Goal: Transaction & Acquisition: Purchase product/service

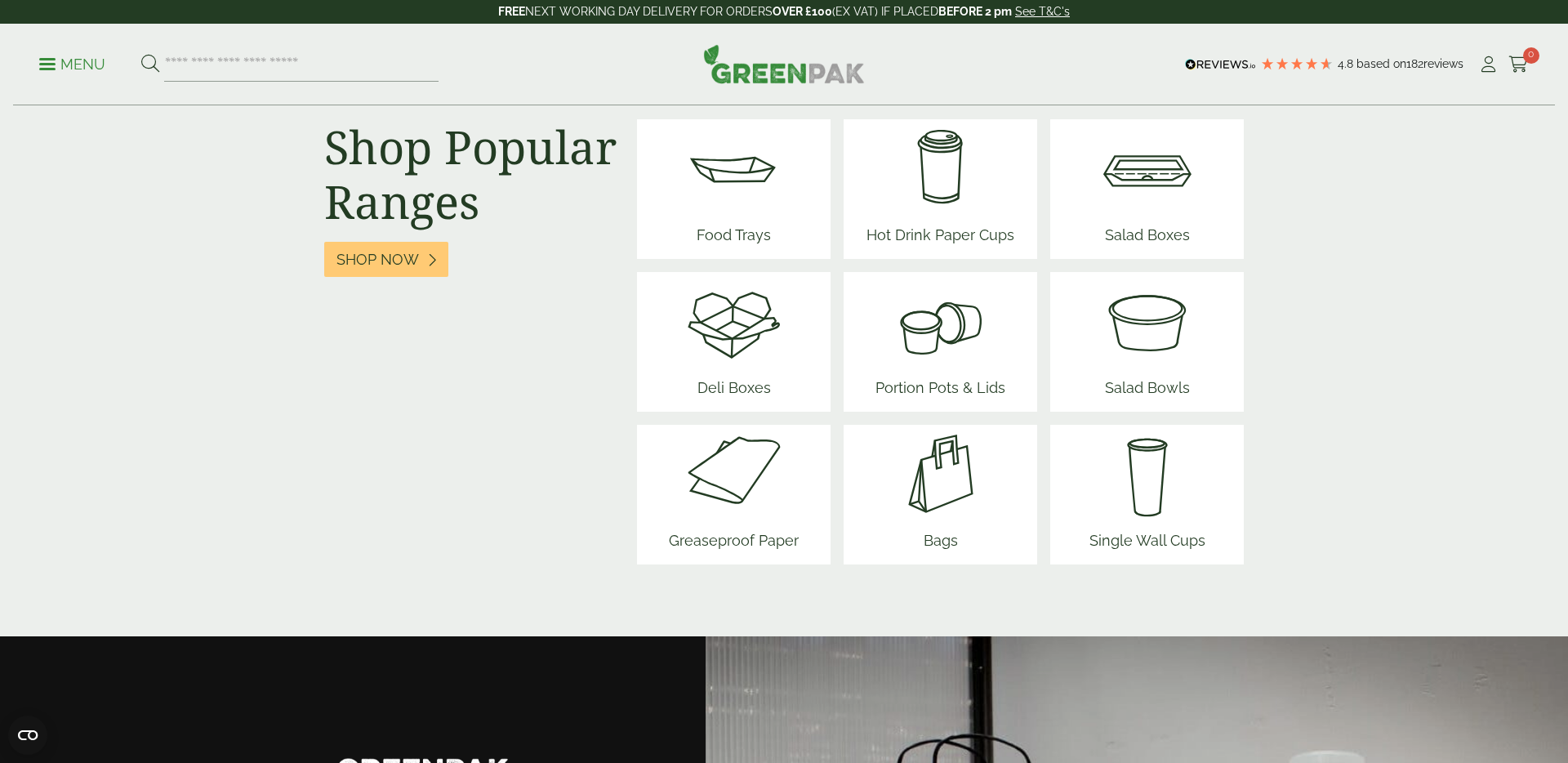
scroll to position [2064, 0]
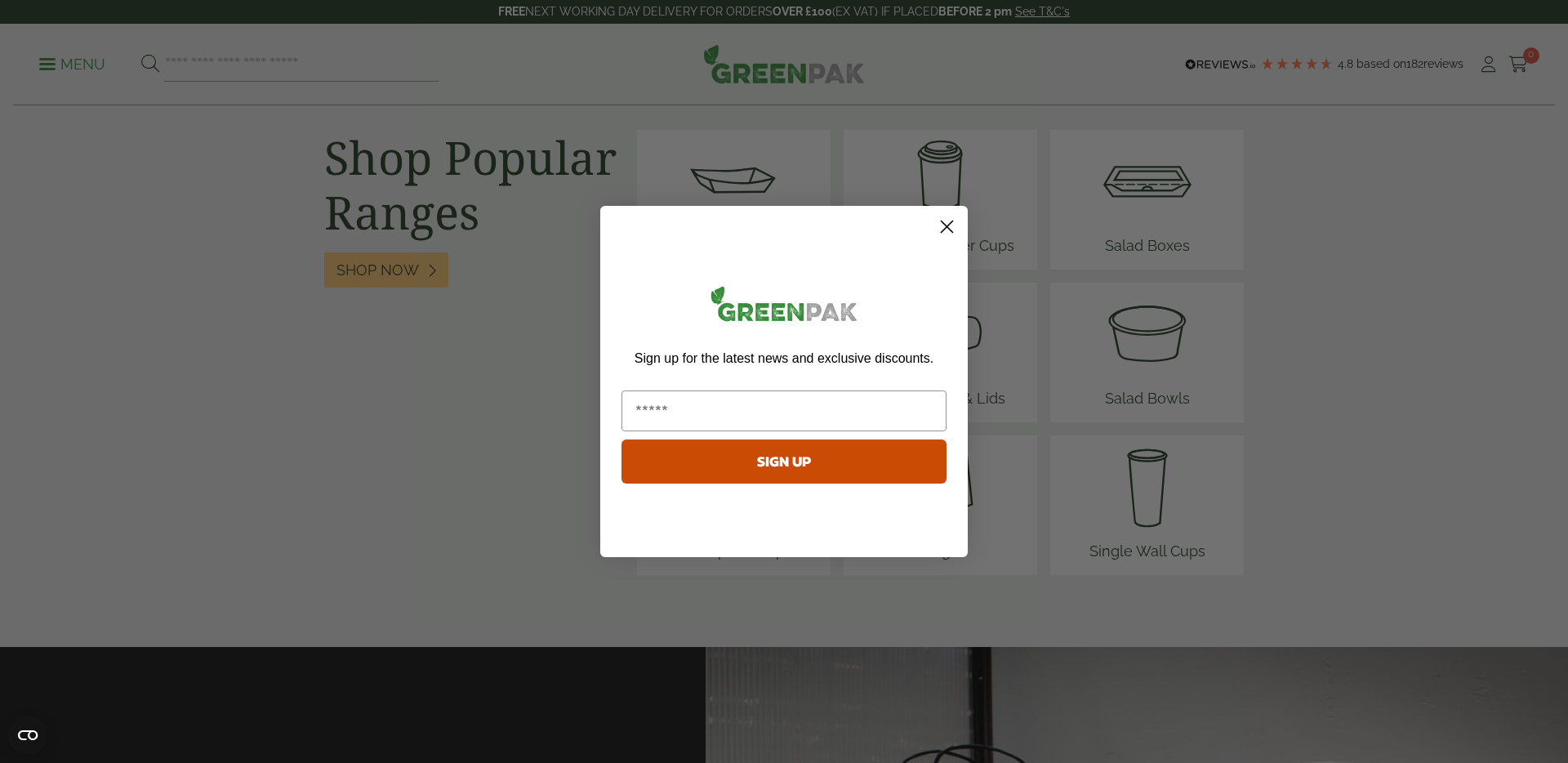
click at [950, 225] on circle "Close dialog" at bounding box center [947, 227] width 27 height 27
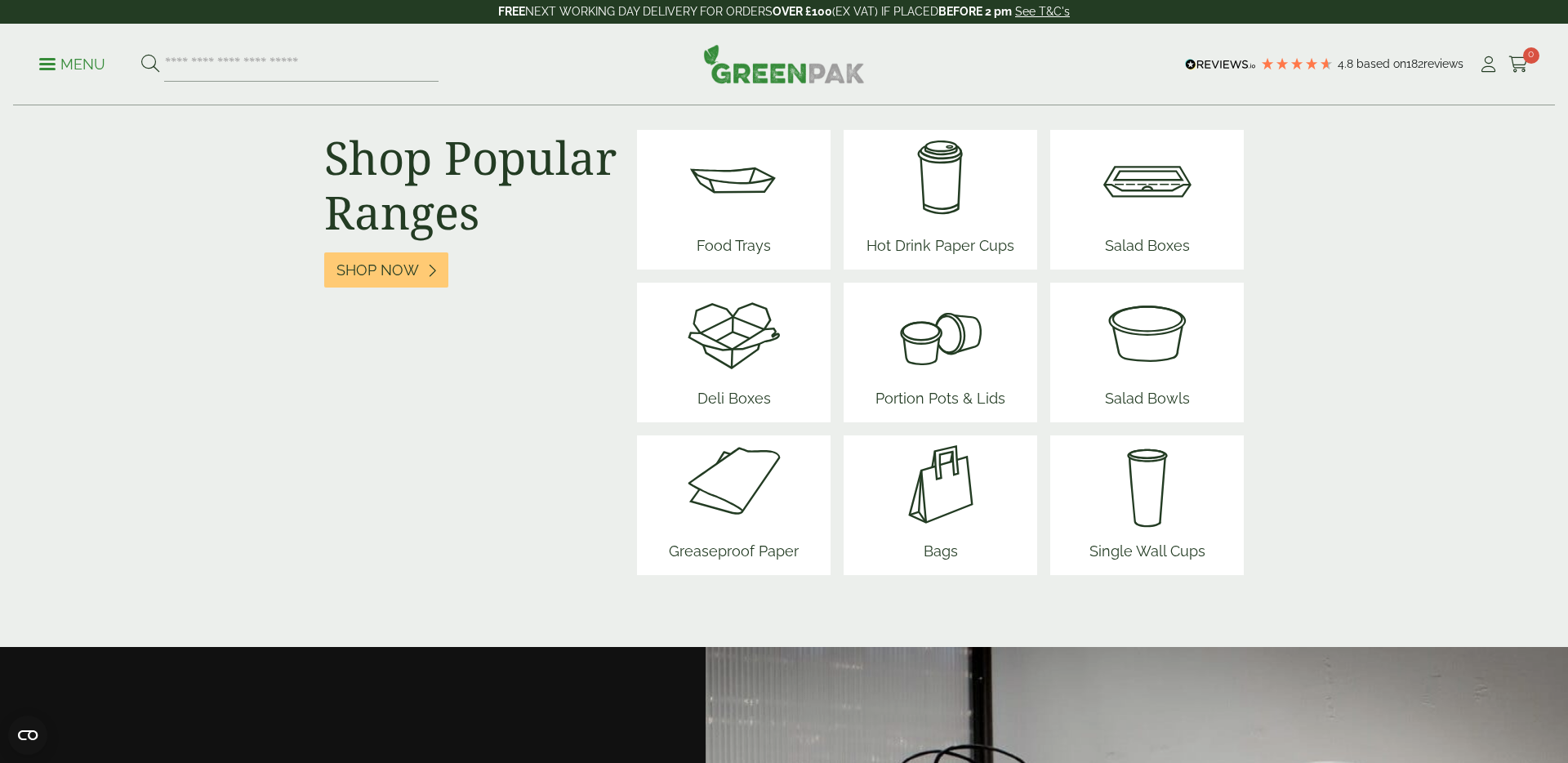
click at [1102, 209] on img at bounding box center [1147, 179] width 98 height 98
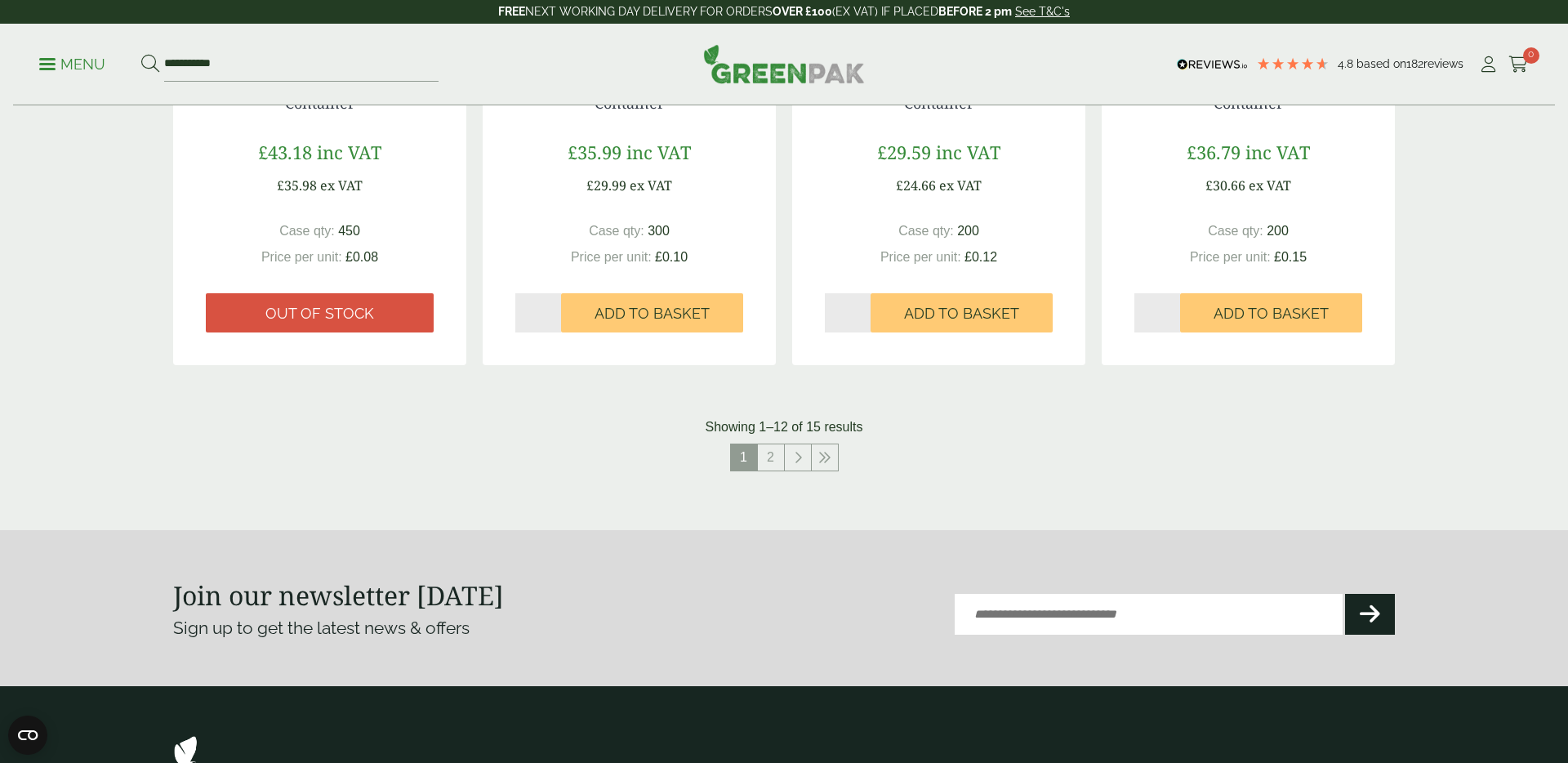
scroll to position [1672, 0]
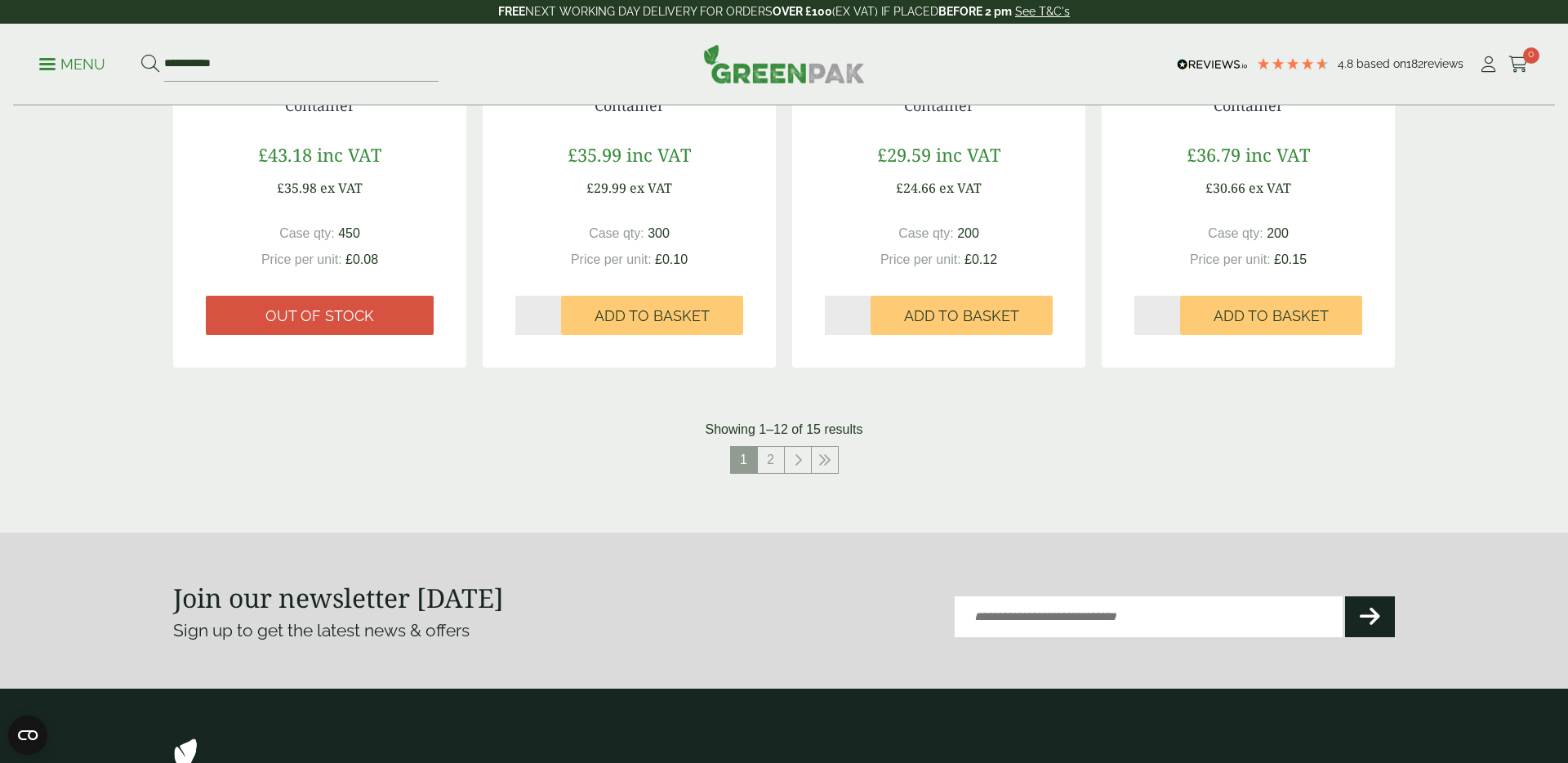
click at [76, 69] on p "Menu" at bounding box center [72, 65] width 66 height 20
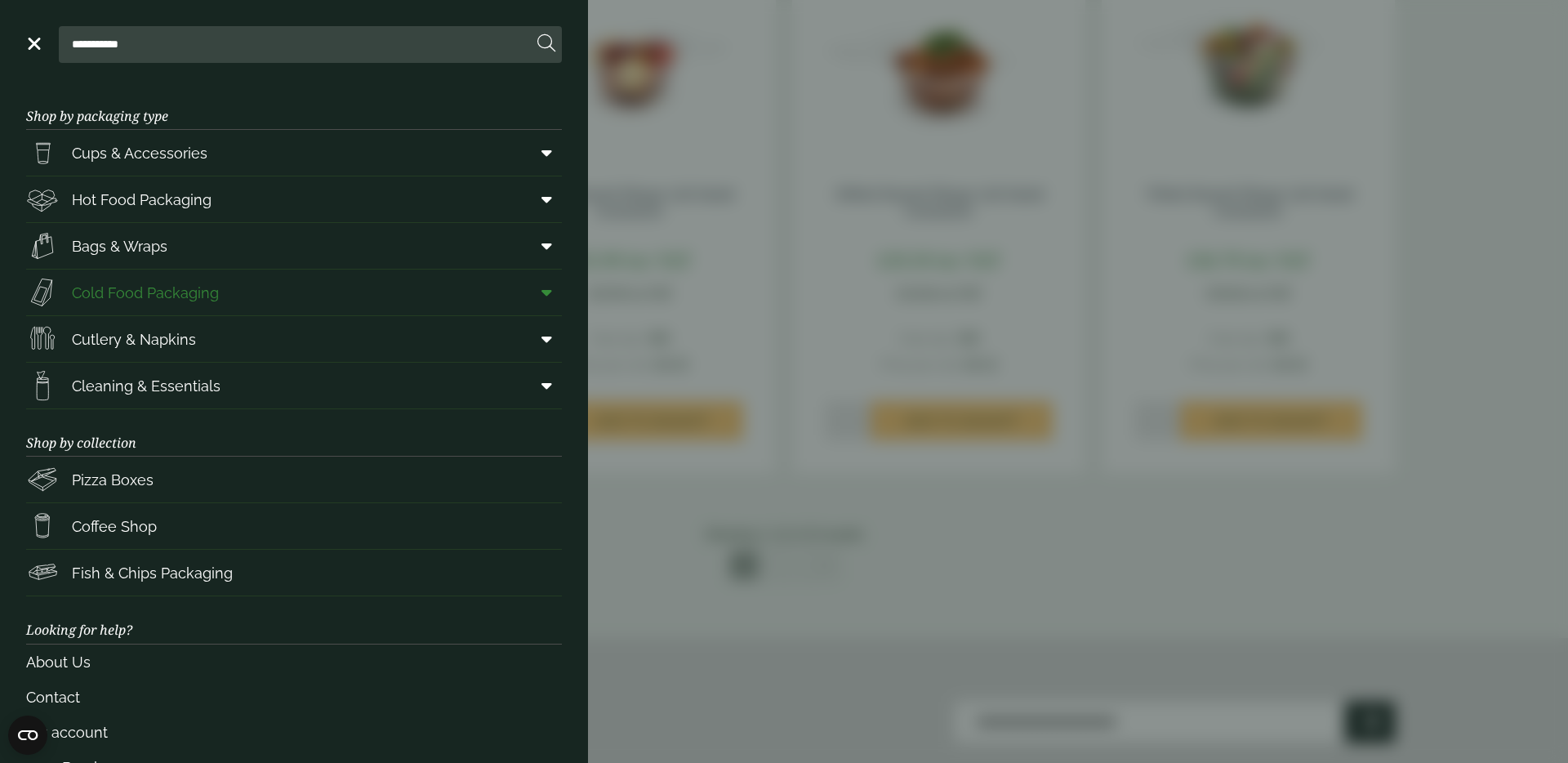
click at [204, 289] on span "Cold Food Packaging" at bounding box center [146, 292] width 147 height 22
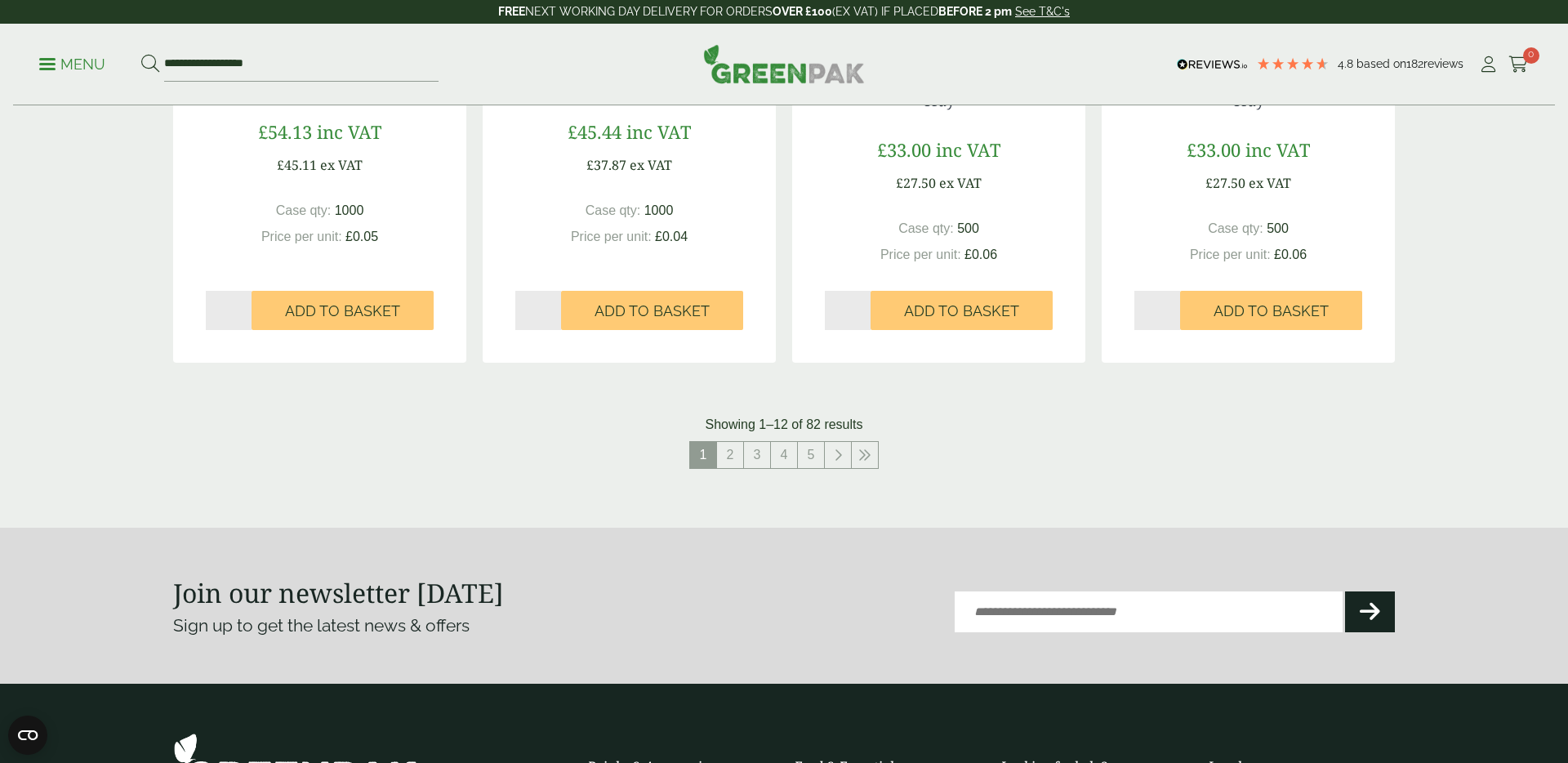
scroll to position [1716, 0]
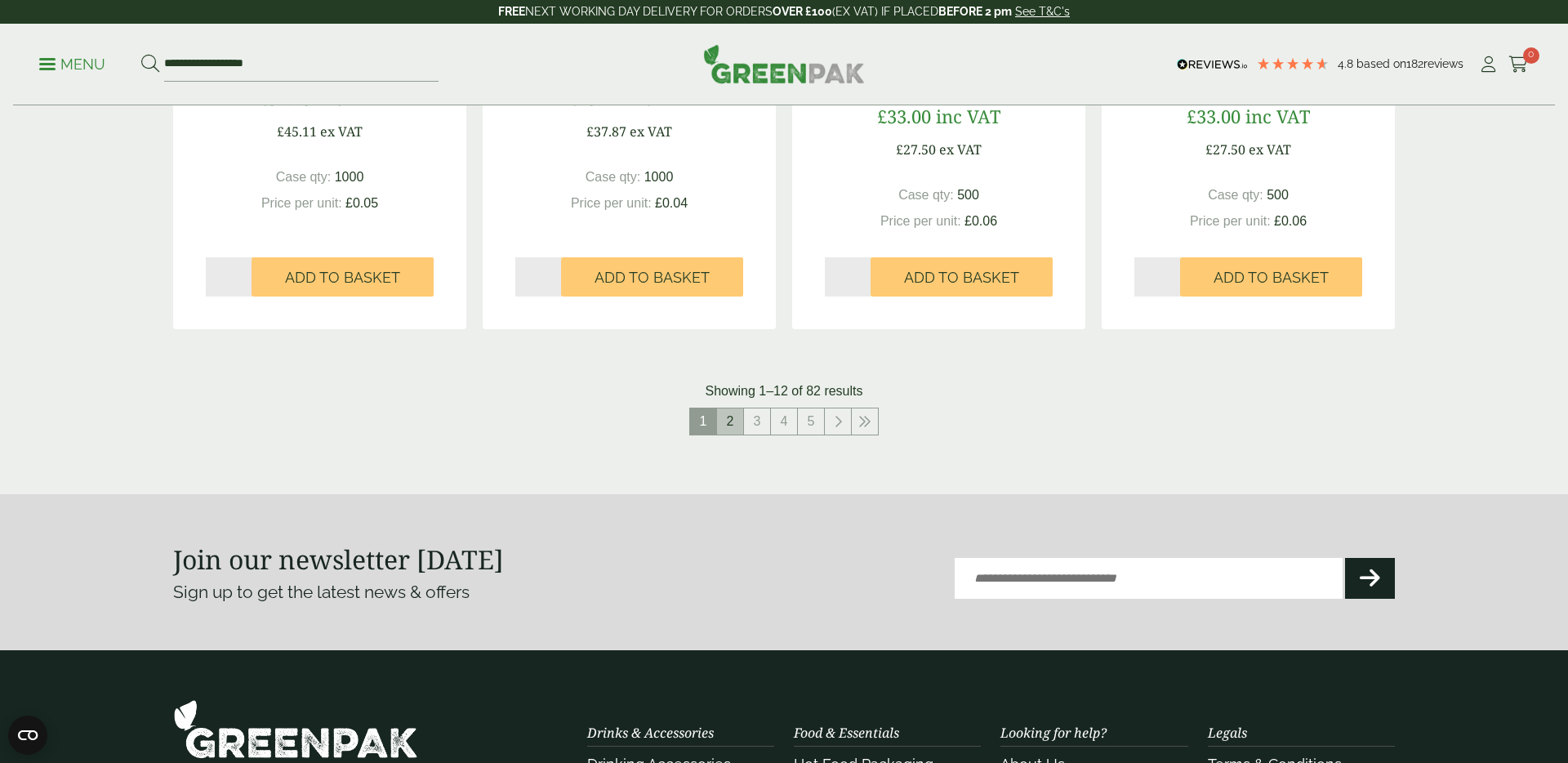
click at [726, 424] on link "2" at bounding box center [730, 421] width 26 height 26
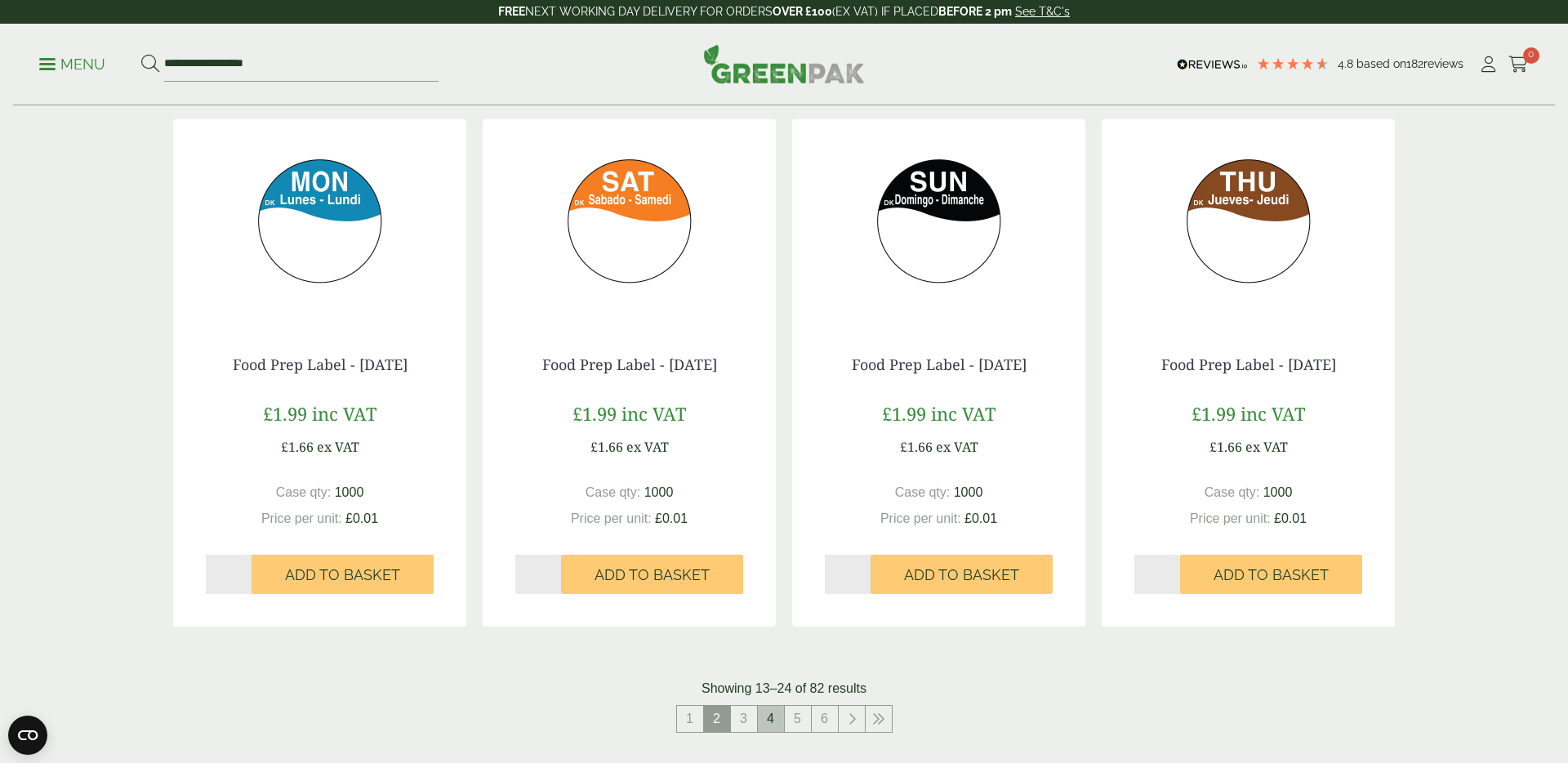
scroll to position [1440, 0]
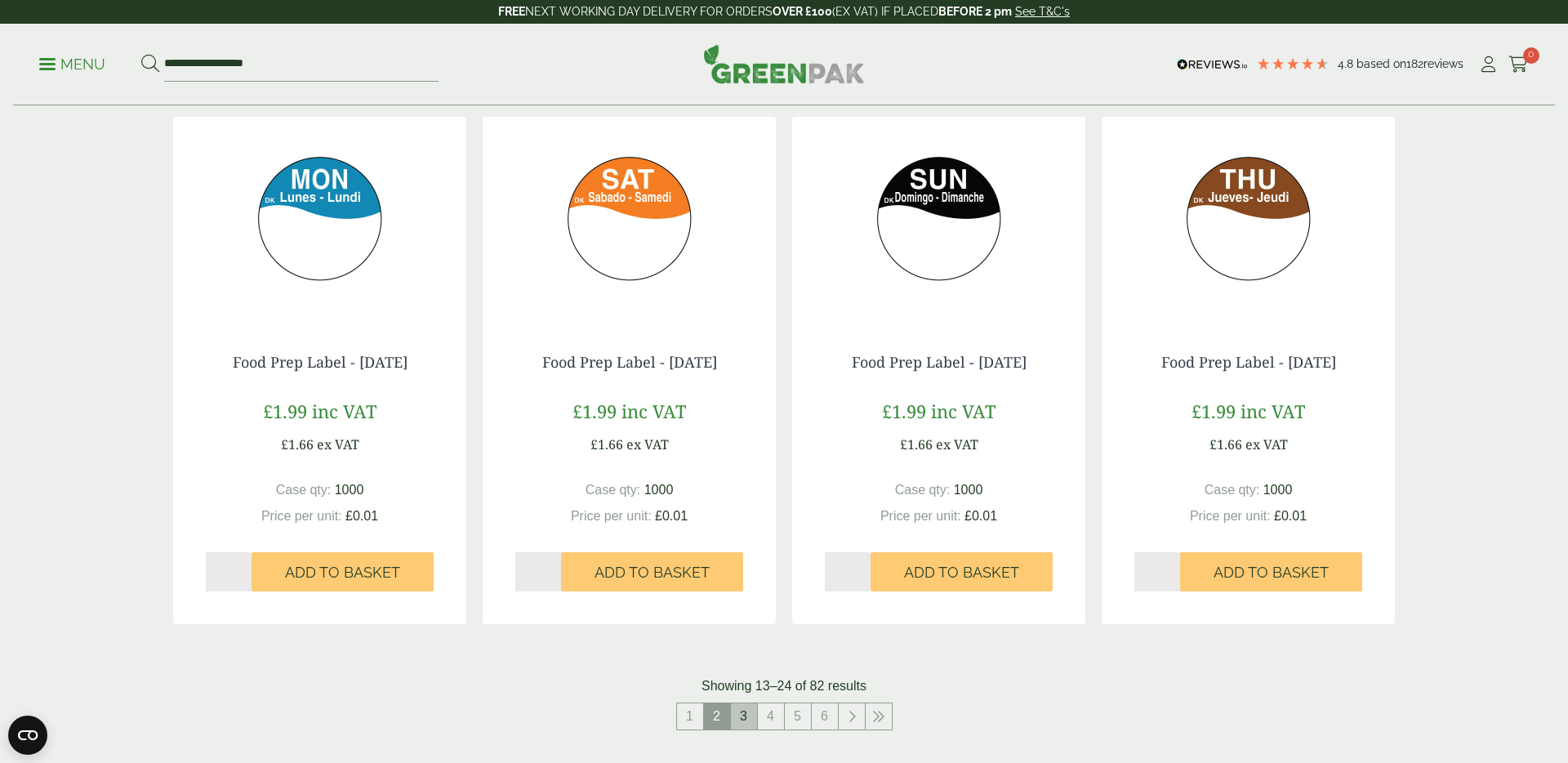
click at [752, 722] on link "3" at bounding box center [744, 717] width 26 height 26
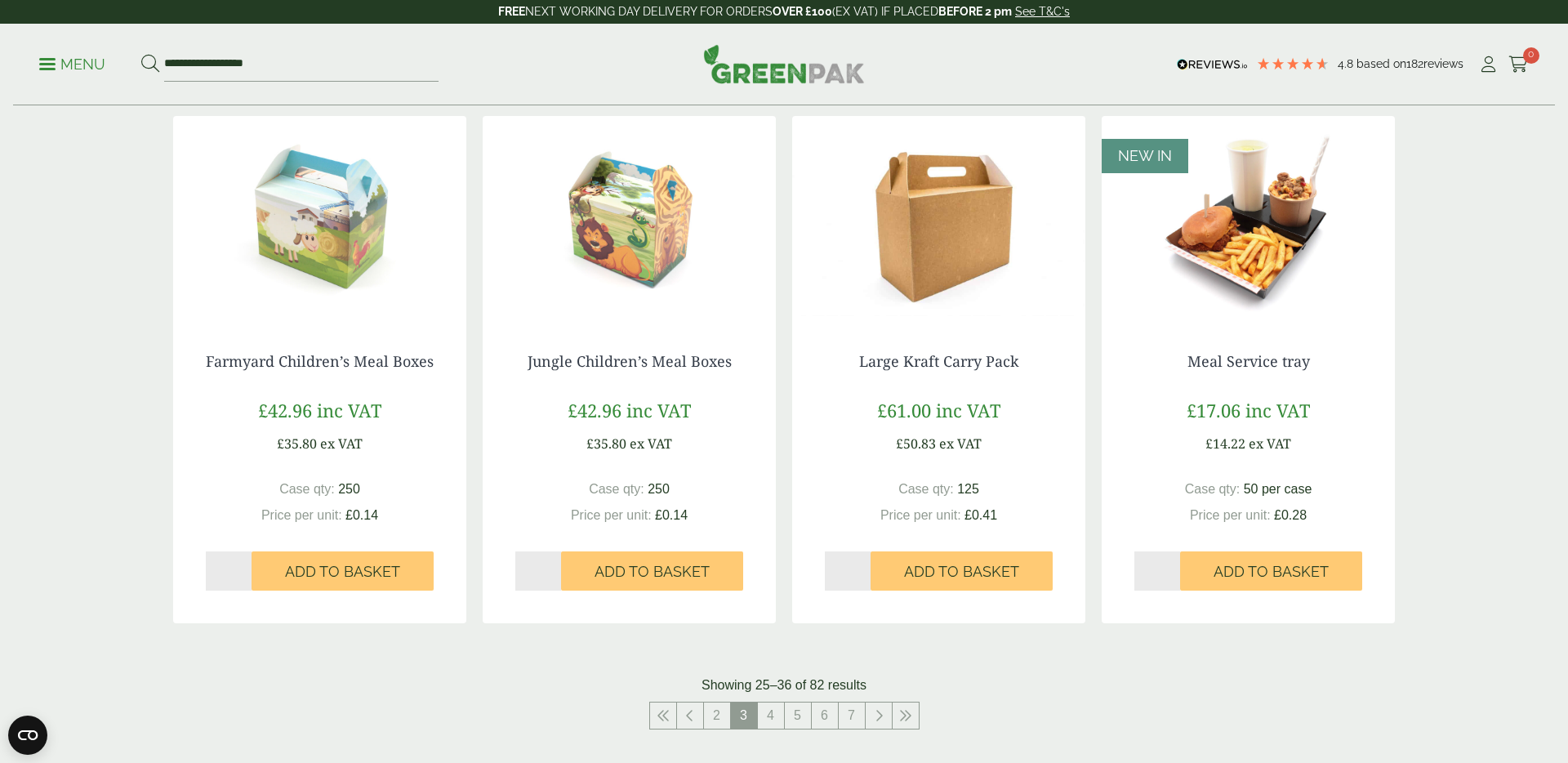
scroll to position [1371, 0]
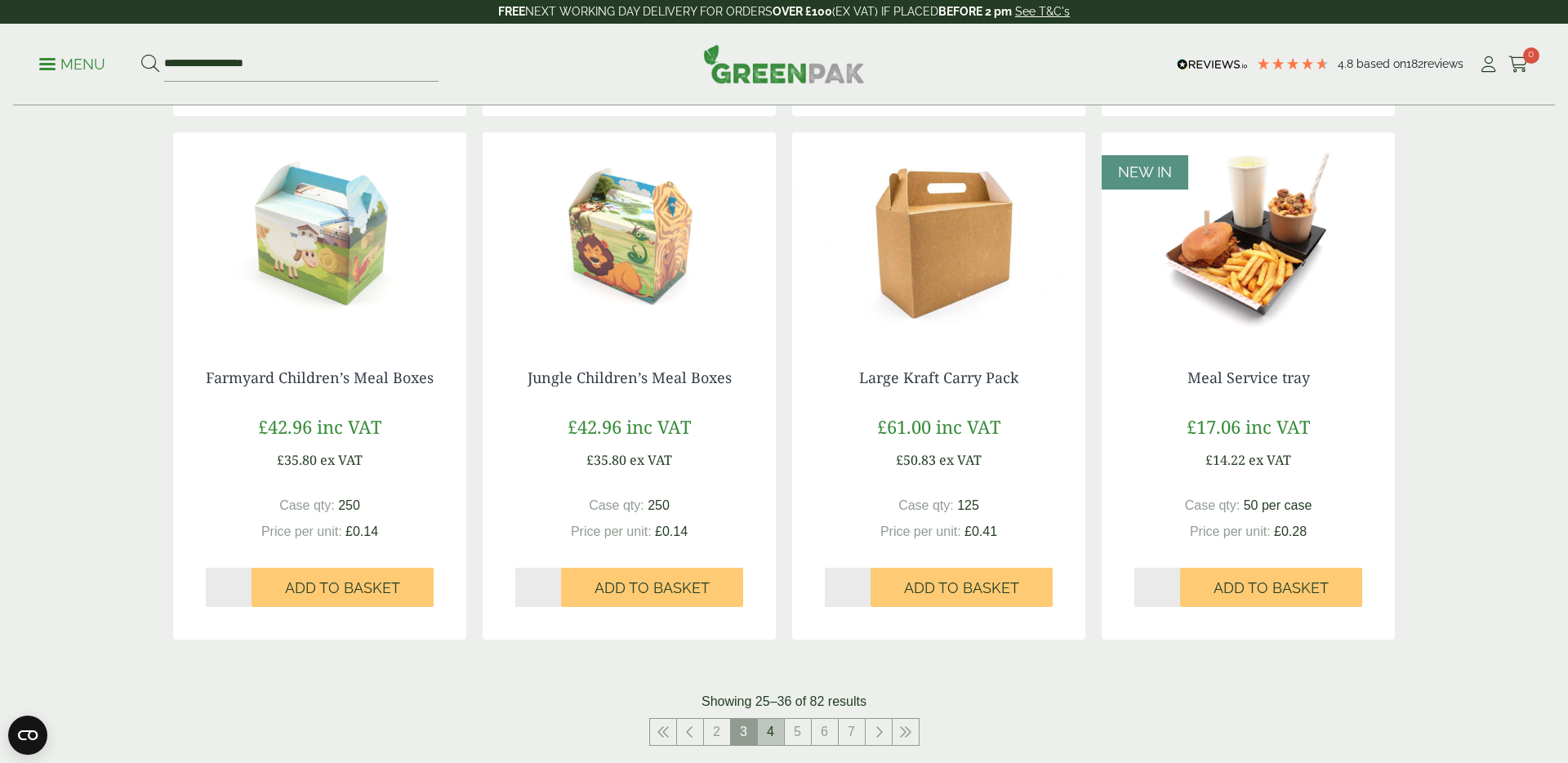
click at [768, 731] on link "4" at bounding box center [771, 732] width 26 height 26
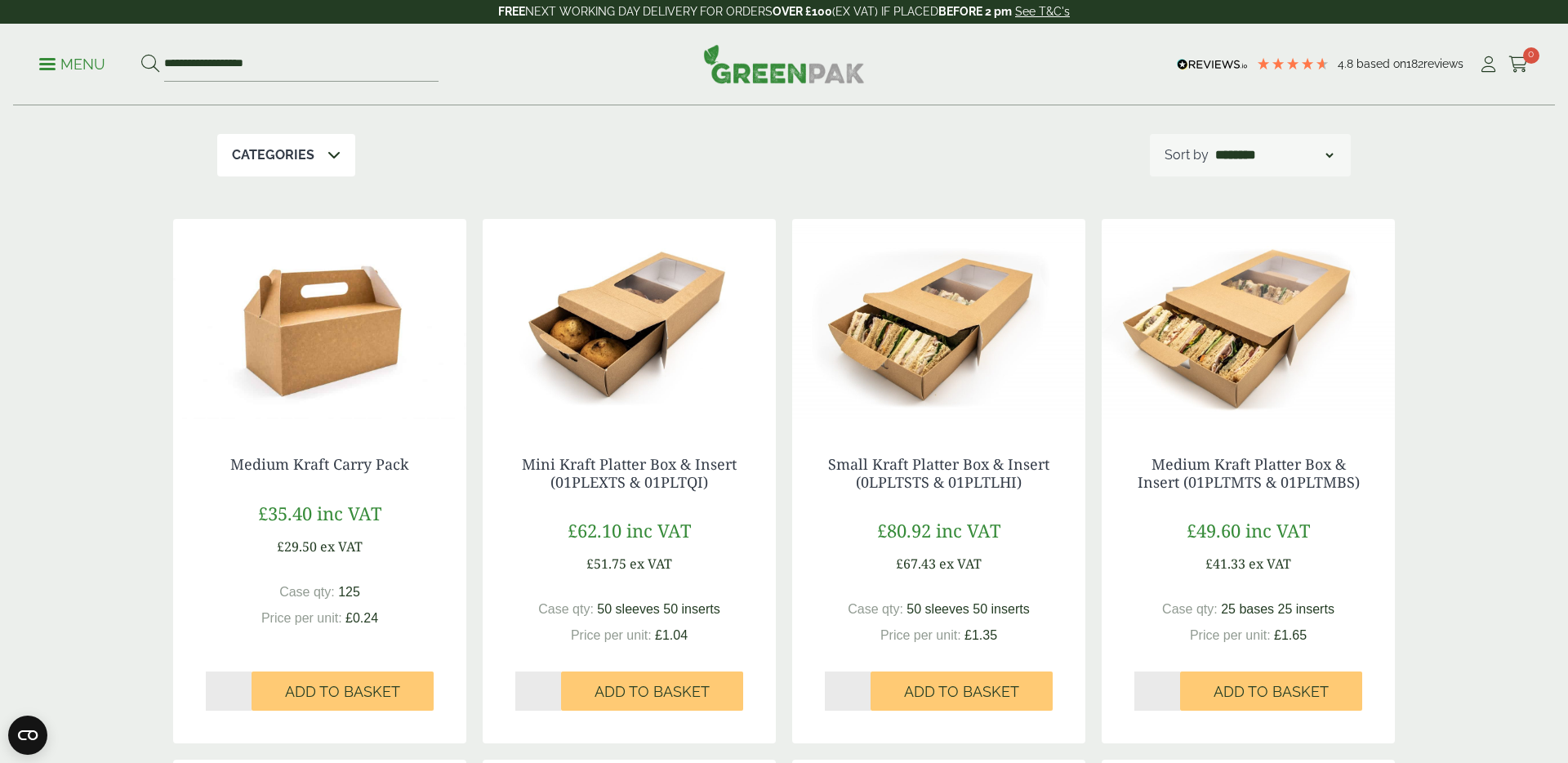
scroll to position [233, 0]
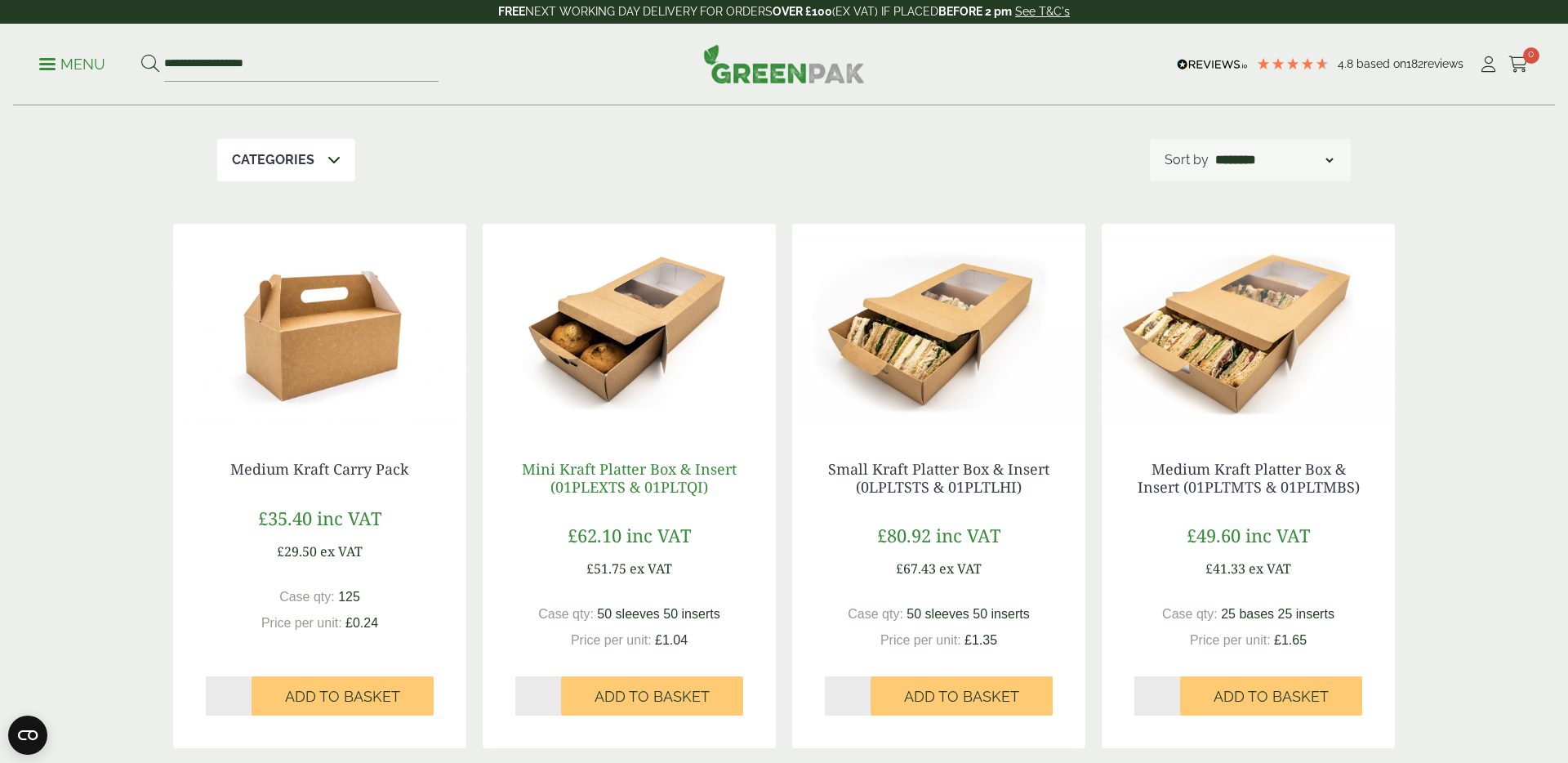
click at [647, 478] on link "Mini Kraft Platter Box & Insert (01PLEXTS & 01PLTQI)" at bounding box center [630, 477] width 215 height 37
